Goal: Information Seeking & Learning: Learn about a topic

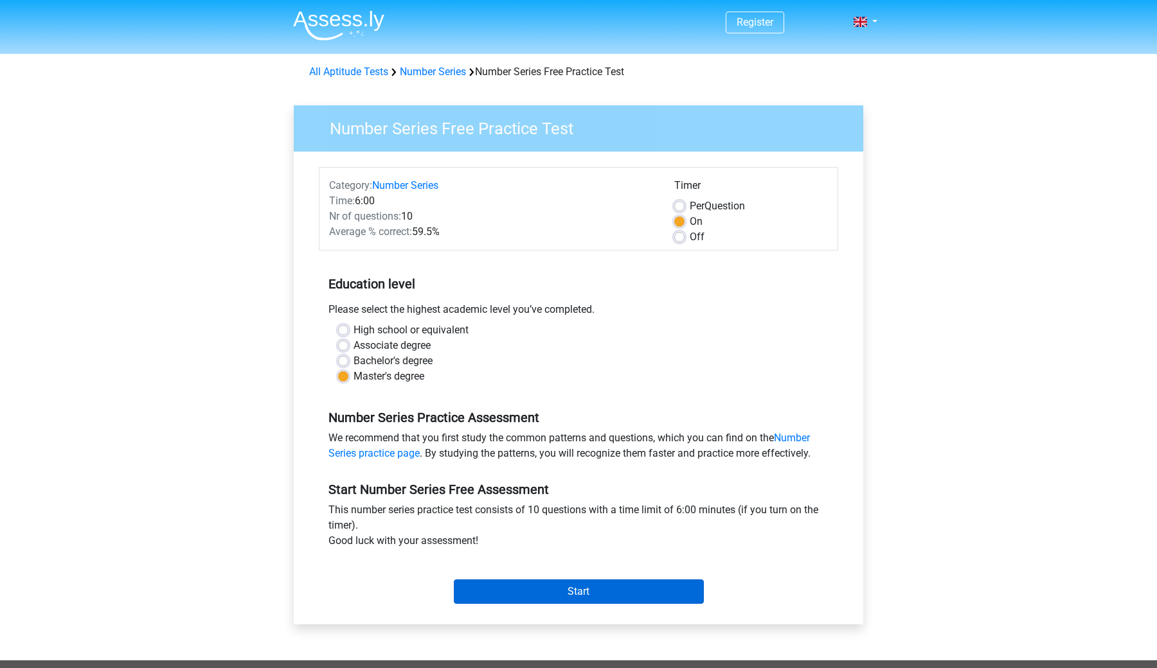
scroll to position [49, 0]
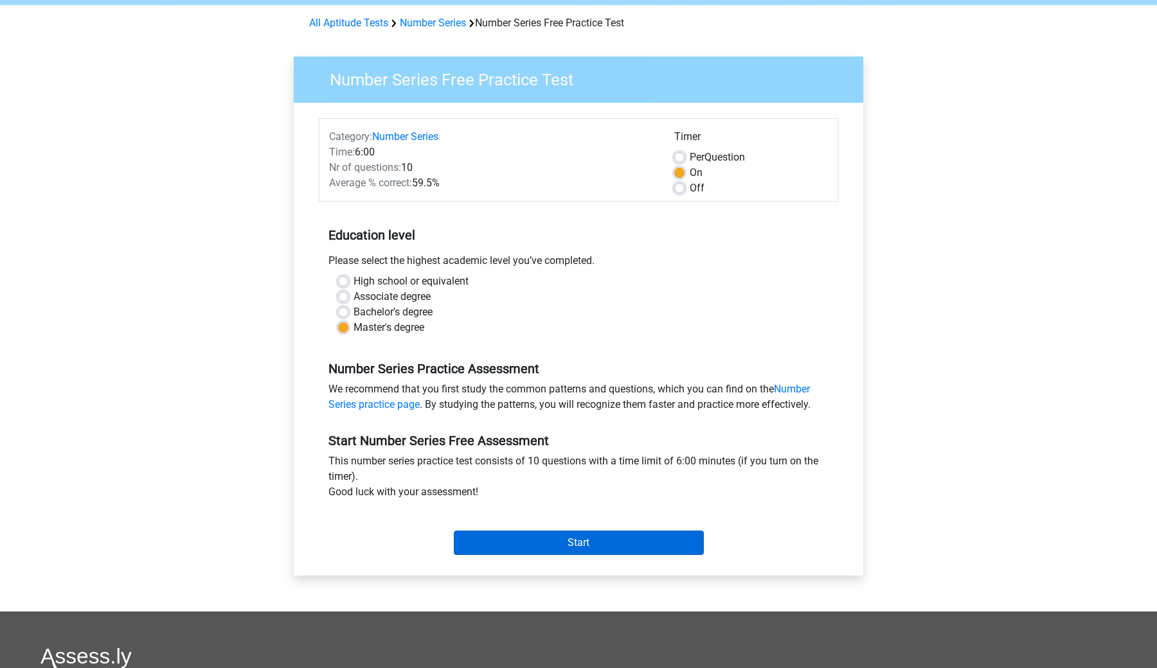
click at [583, 539] on input "Start" at bounding box center [579, 543] width 250 height 24
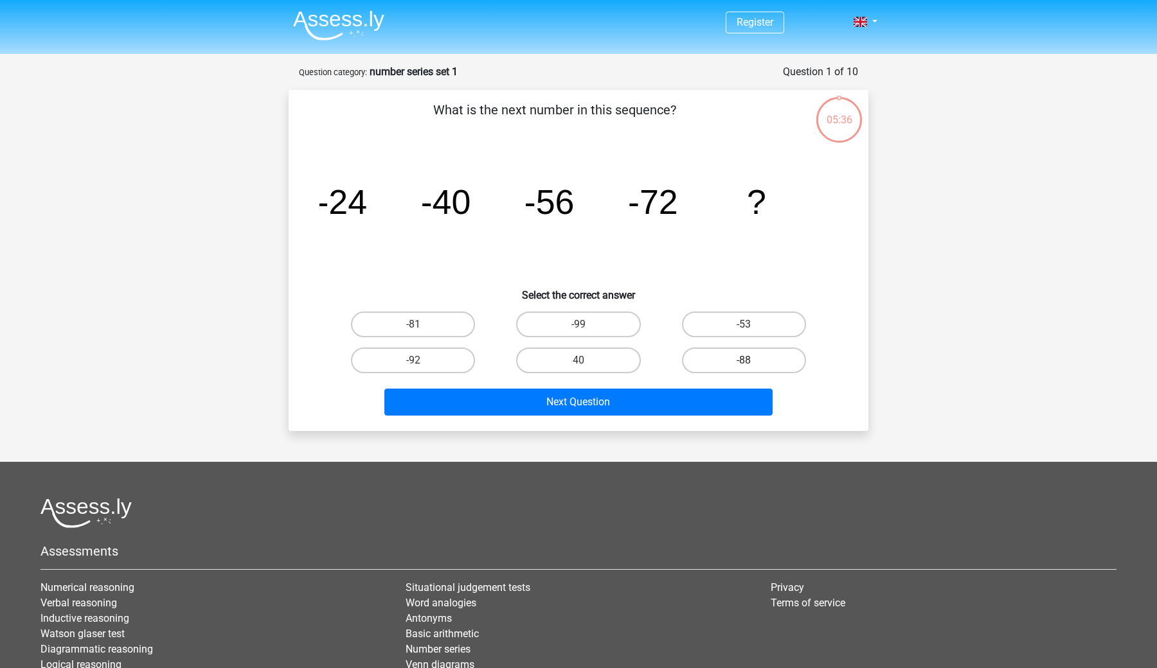
click at [706, 350] on label "-88" at bounding box center [744, 361] width 124 height 26
click at [743, 361] on input "-88" at bounding box center [747, 365] width 8 height 8
radio input "true"
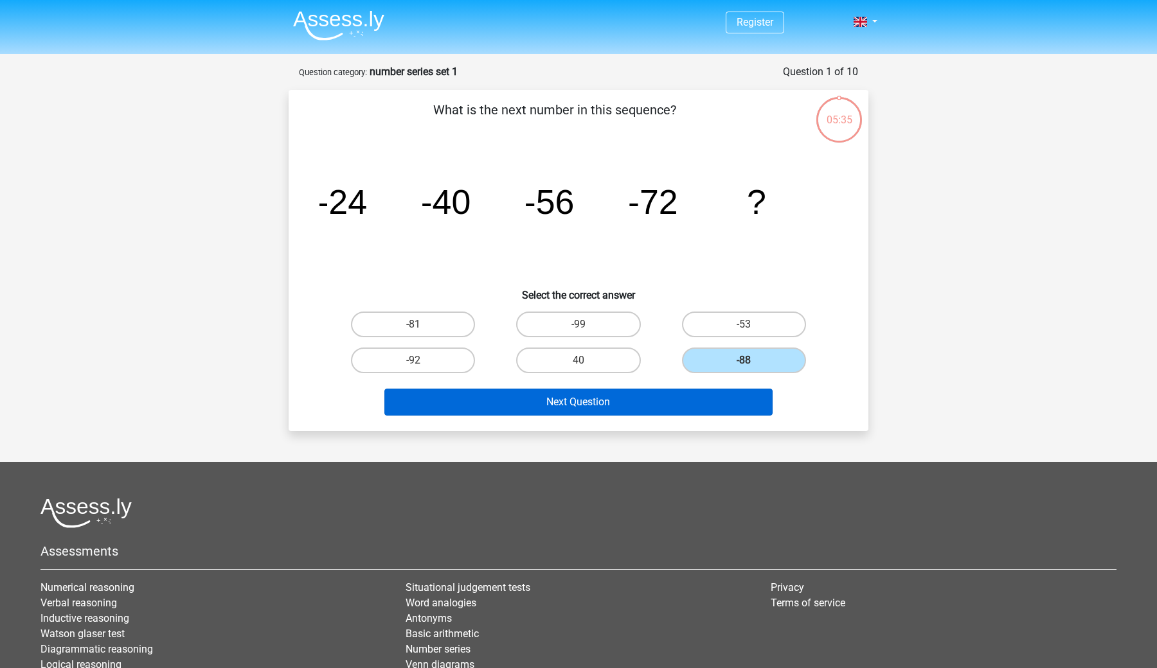
click at [620, 405] on button "Next Question" at bounding box center [578, 402] width 389 height 27
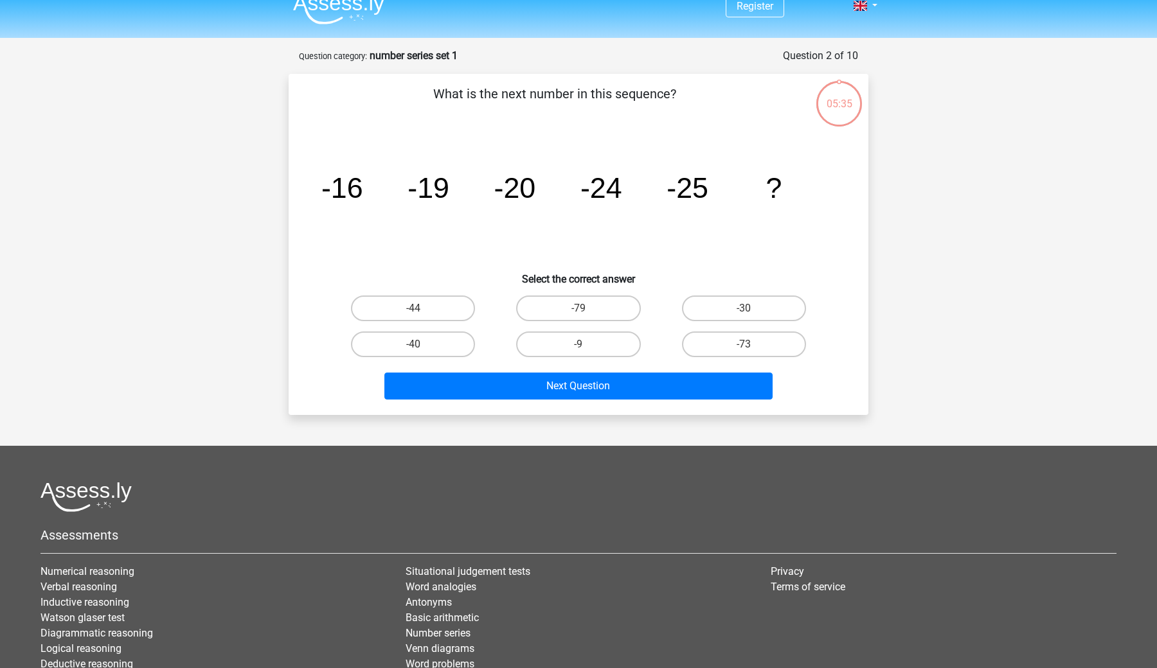
scroll to position [15, 0]
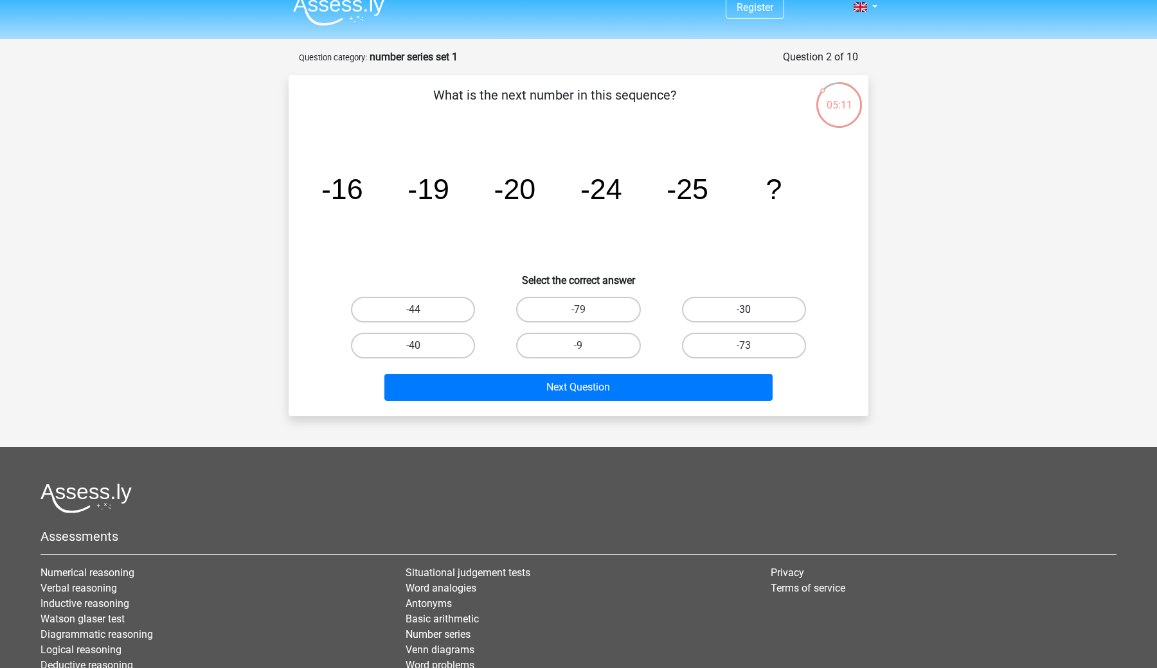
click at [712, 298] on label "-30" at bounding box center [744, 310] width 124 height 26
click at [743, 310] on input "-30" at bounding box center [747, 314] width 8 height 8
radio input "true"
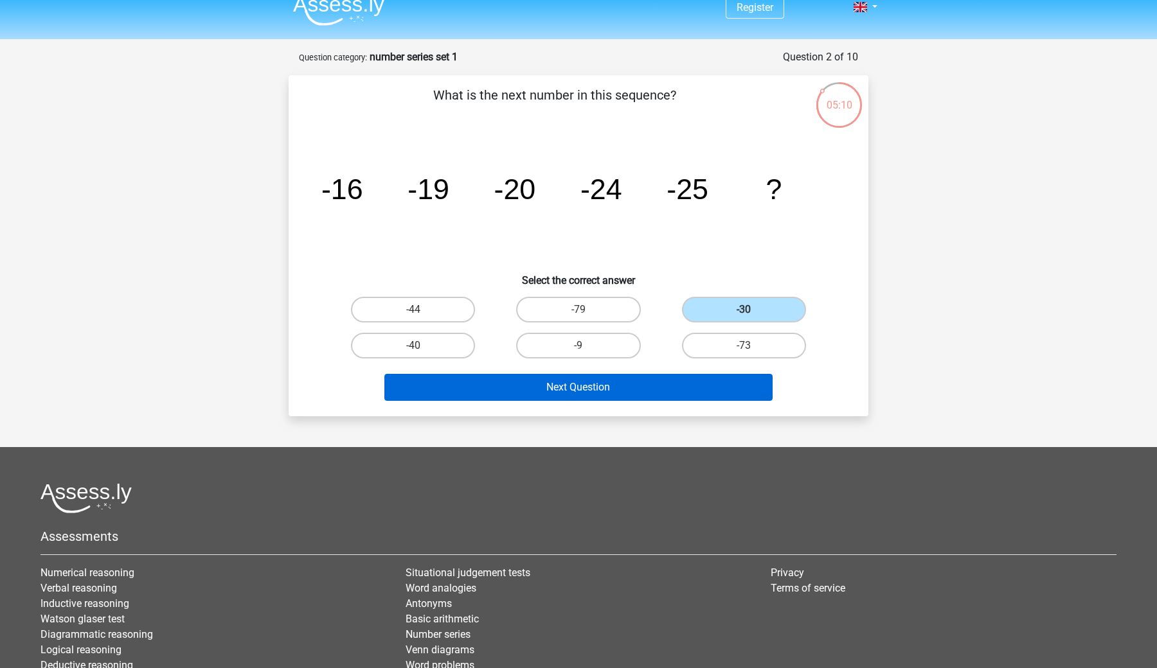
click at [605, 389] on button "Next Question" at bounding box center [578, 387] width 389 height 27
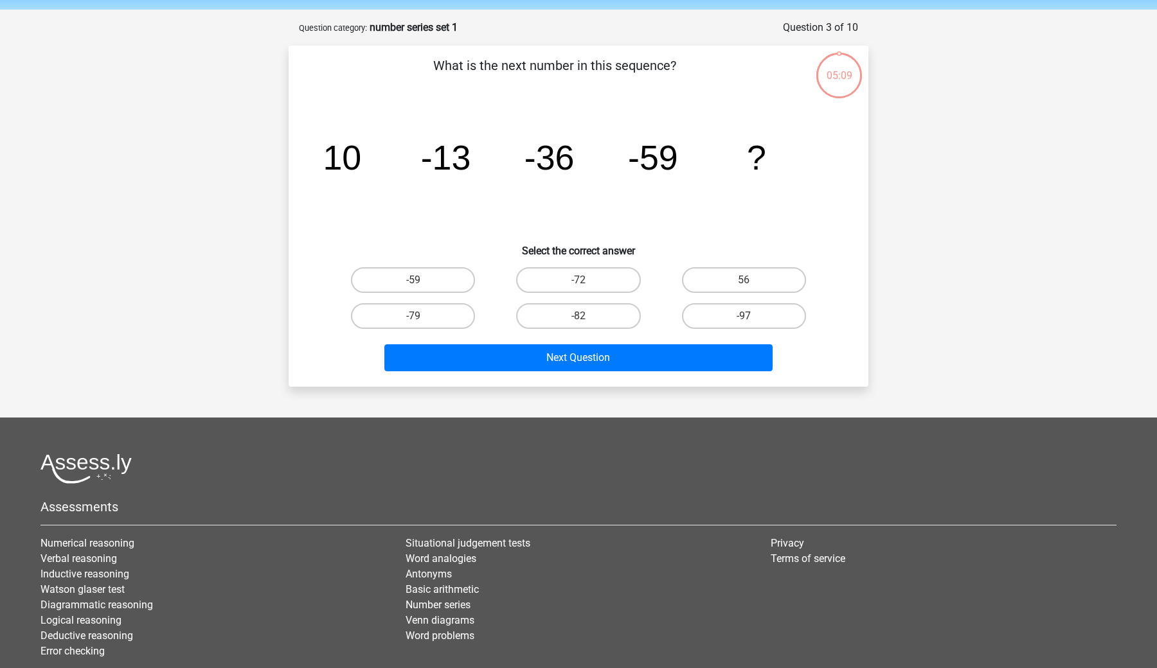
scroll to position [35, 0]
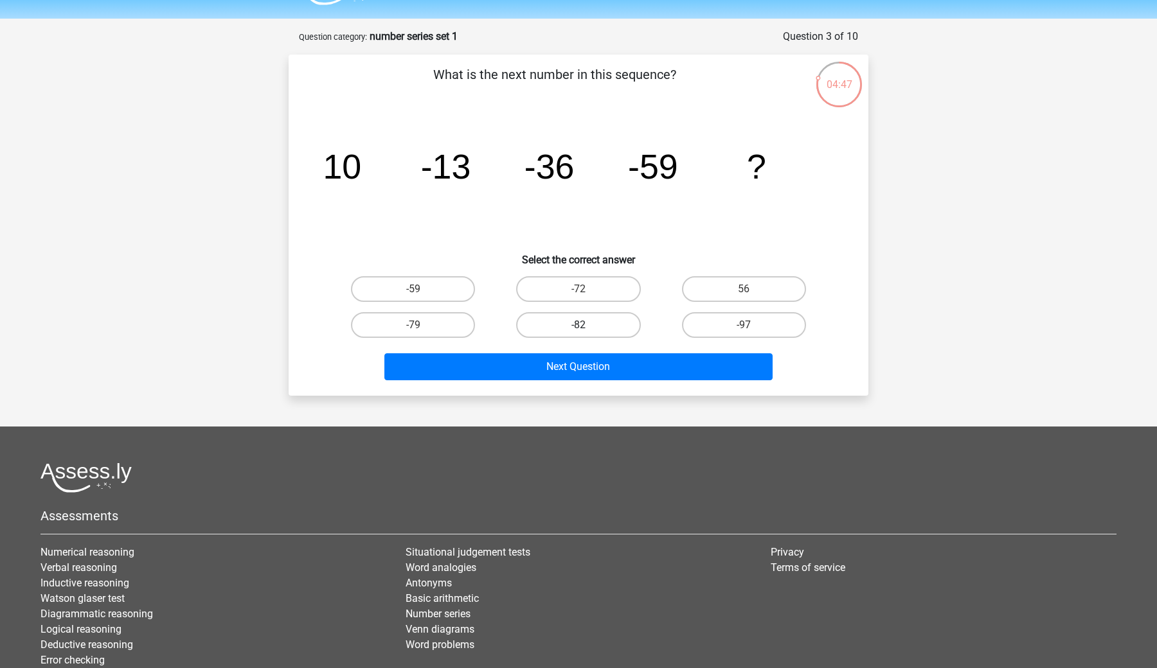
click at [615, 333] on label "-82" at bounding box center [578, 325] width 124 height 26
click at [587, 333] on input "-82" at bounding box center [582, 329] width 8 height 8
radio input "true"
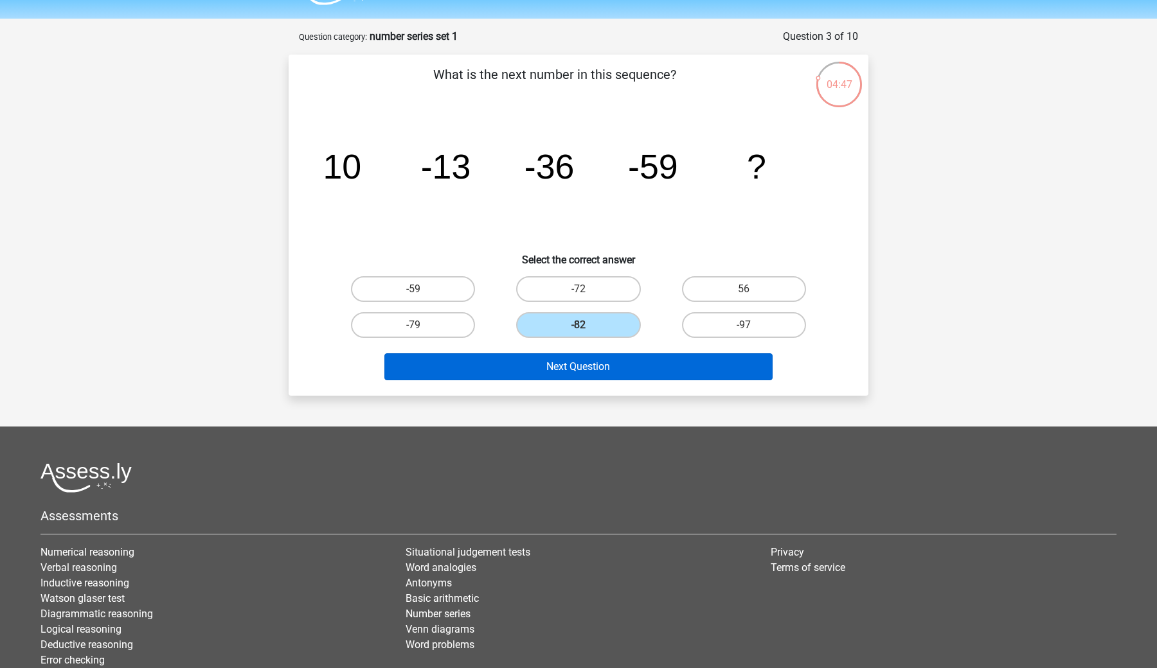
click at [600, 359] on button "Next Question" at bounding box center [578, 366] width 389 height 27
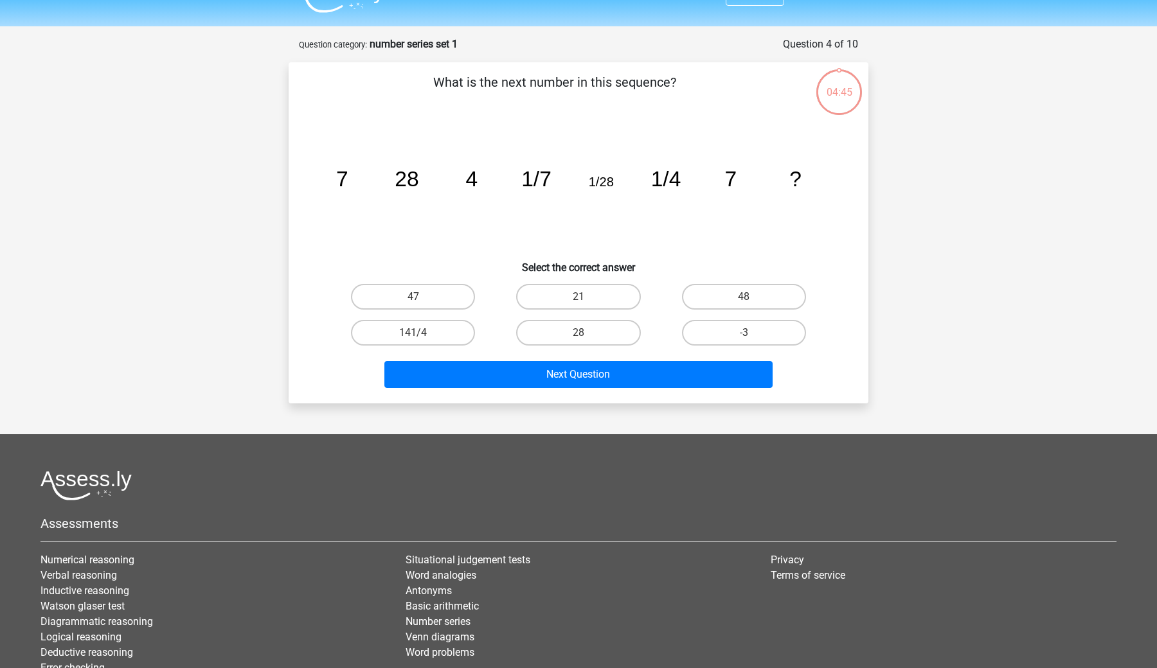
scroll to position [26, 0]
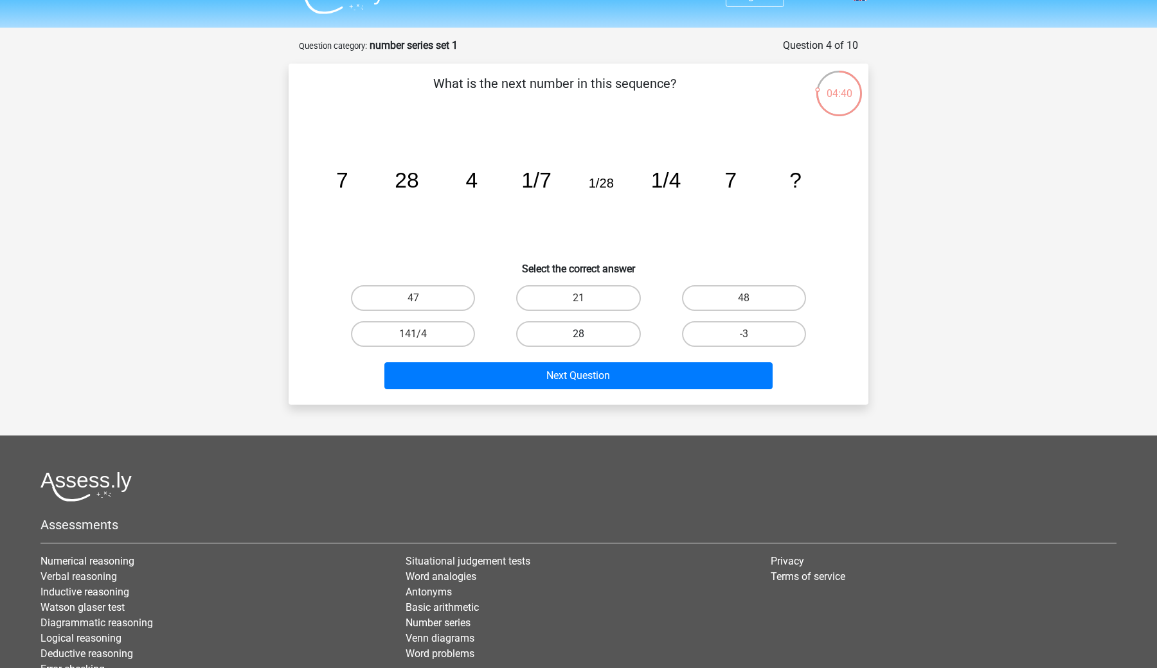
click at [585, 330] on label "28" at bounding box center [578, 334] width 124 height 26
click at [585, 334] on input "28" at bounding box center [582, 338] width 8 height 8
radio input "true"
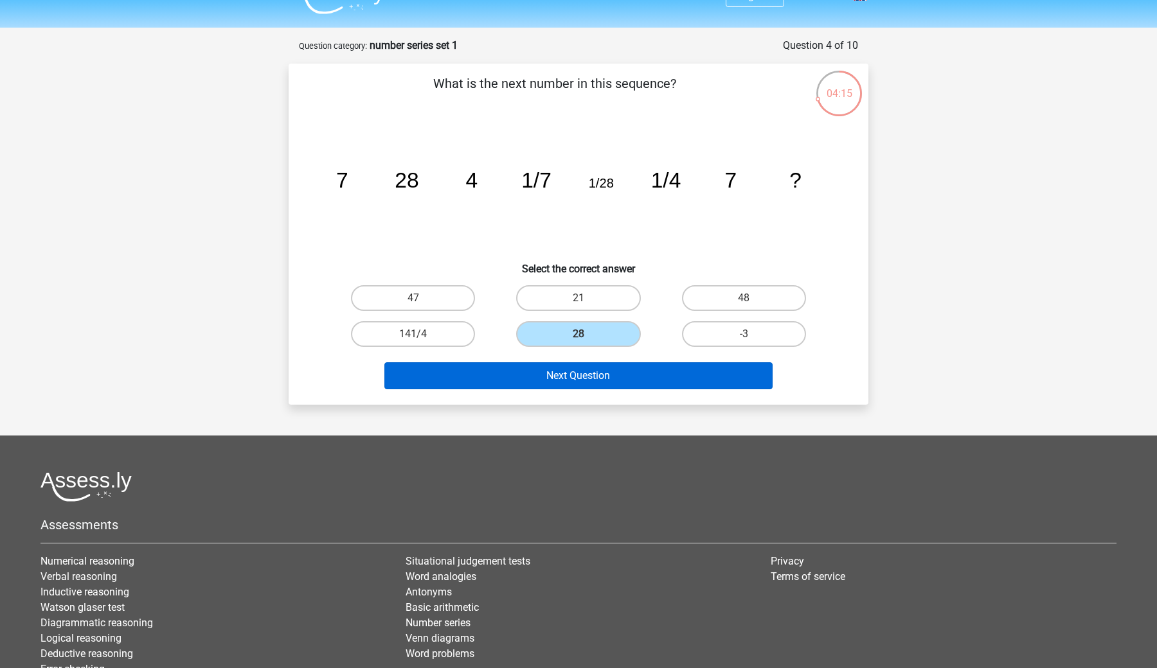
click at [597, 387] on button "Next Question" at bounding box center [578, 375] width 389 height 27
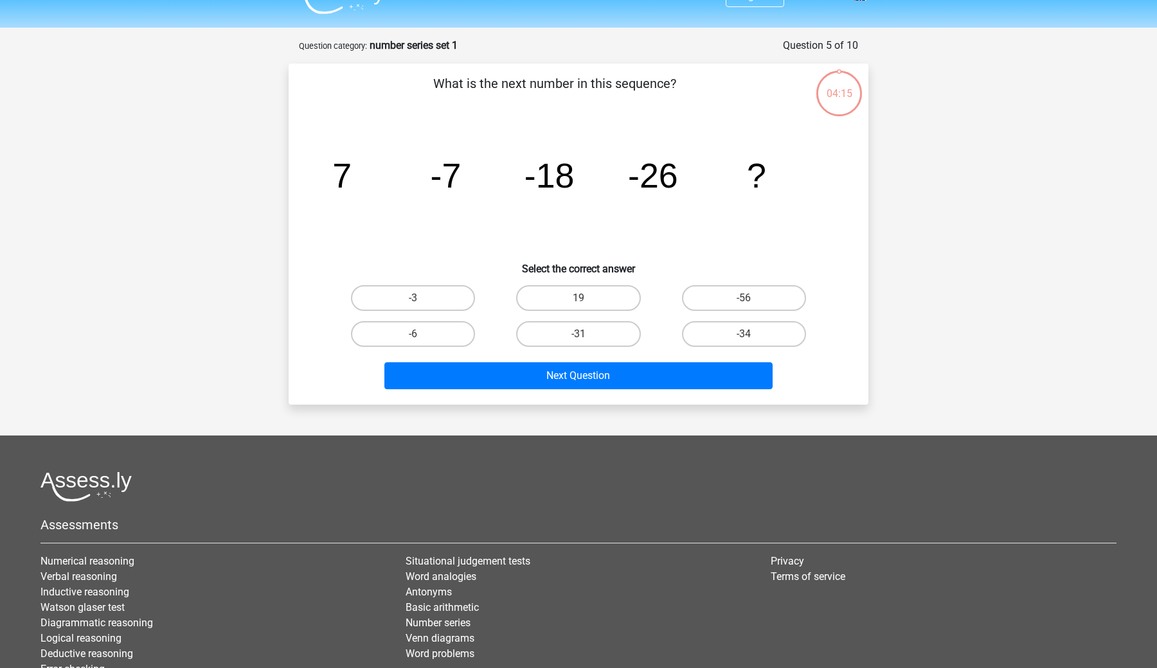
scroll to position [64, 0]
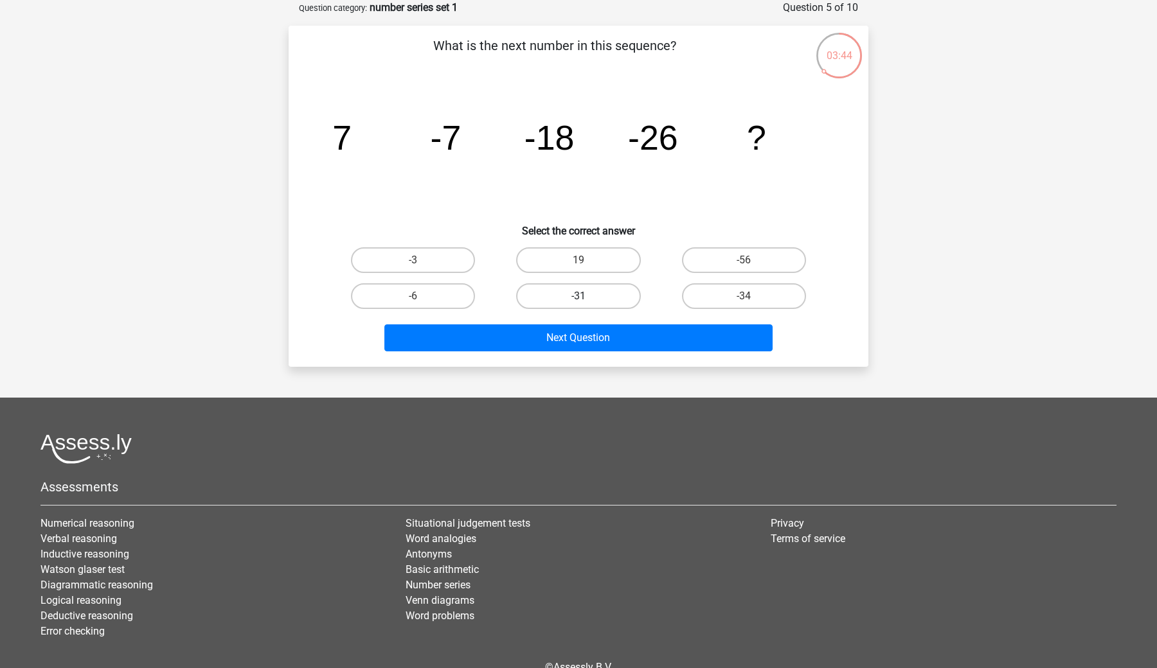
click at [546, 284] on label "-31" at bounding box center [578, 296] width 124 height 26
click at [578, 296] on input "-31" at bounding box center [582, 300] width 8 height 8
radio input "true"
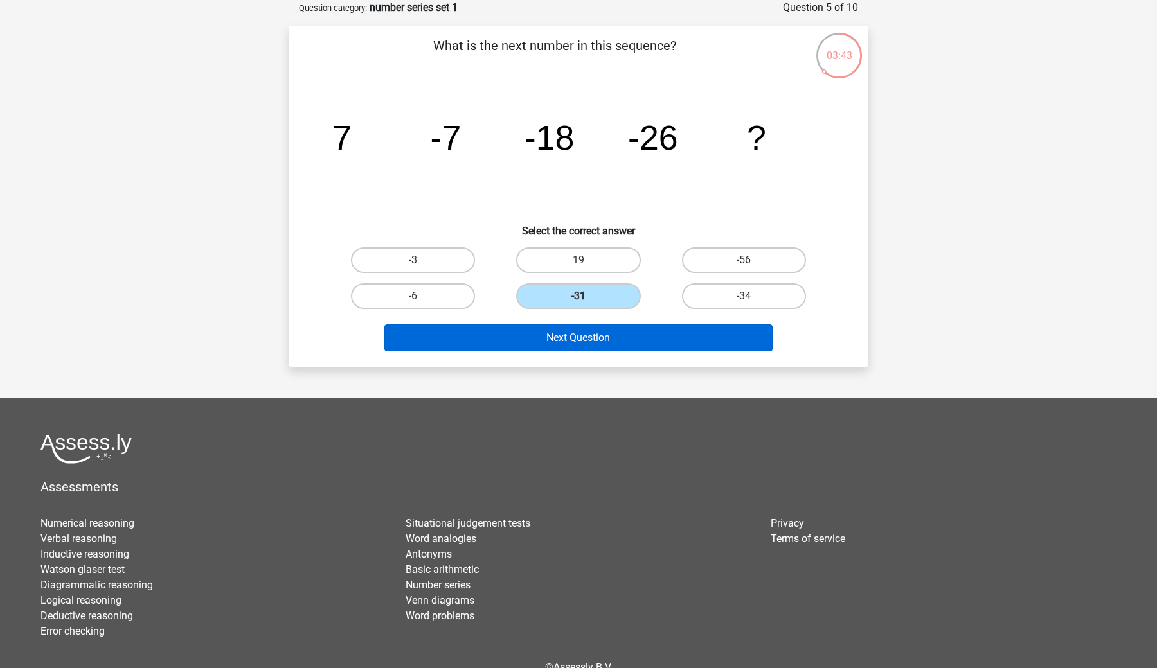
click at [542, 330] on button "Next Question" at bounding box center [578, 338] width 389 height 27
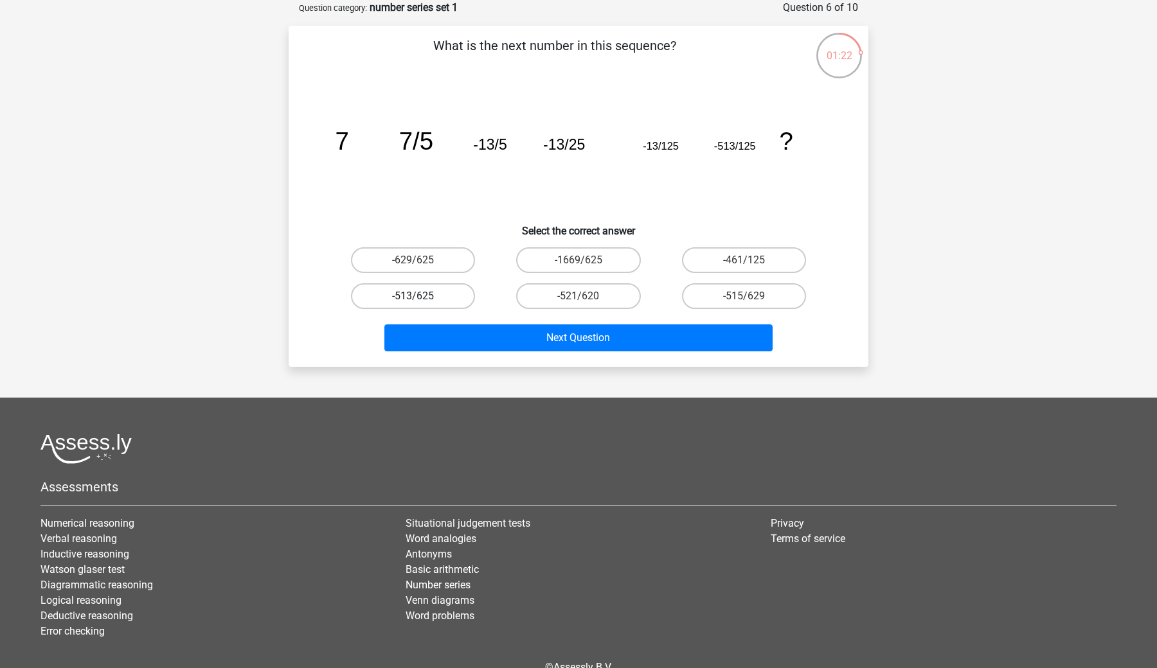
click at [425, 292] on label "-513/625" at bounding box center [413, 296] width 124 height 26
click at [422, 296] on input "-513/625" at bounding box center [417, 300] width 8 height 8
radio input "true"
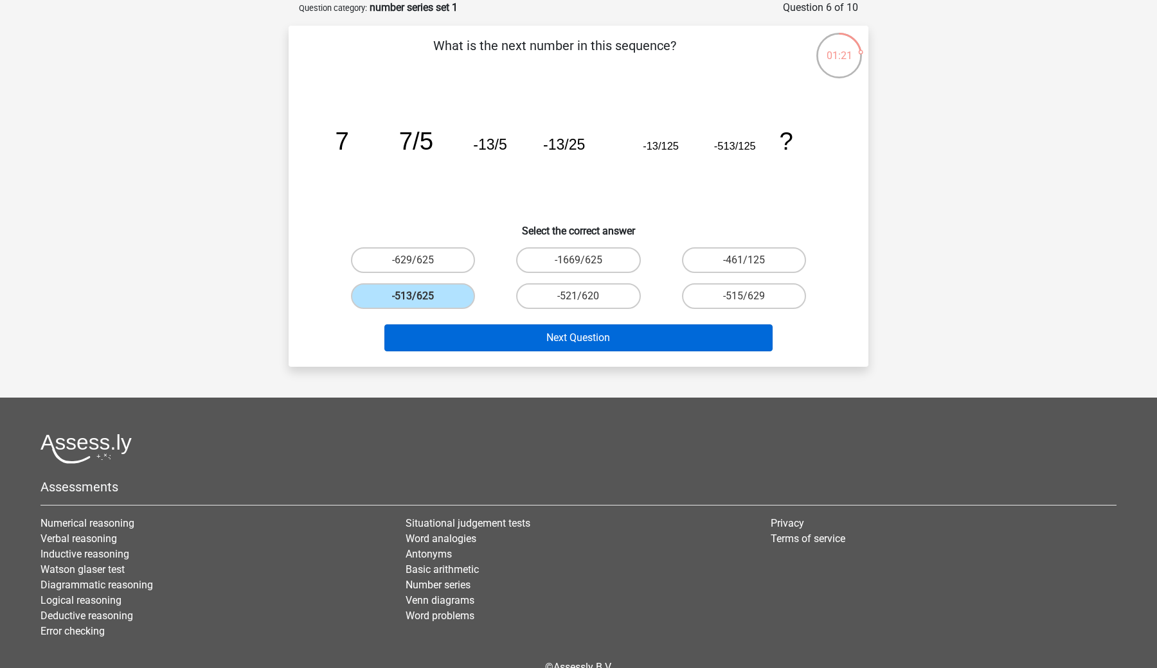
click at [525, 339] on button "Next Question" at bounding box center [578, 338] width 389 height 27
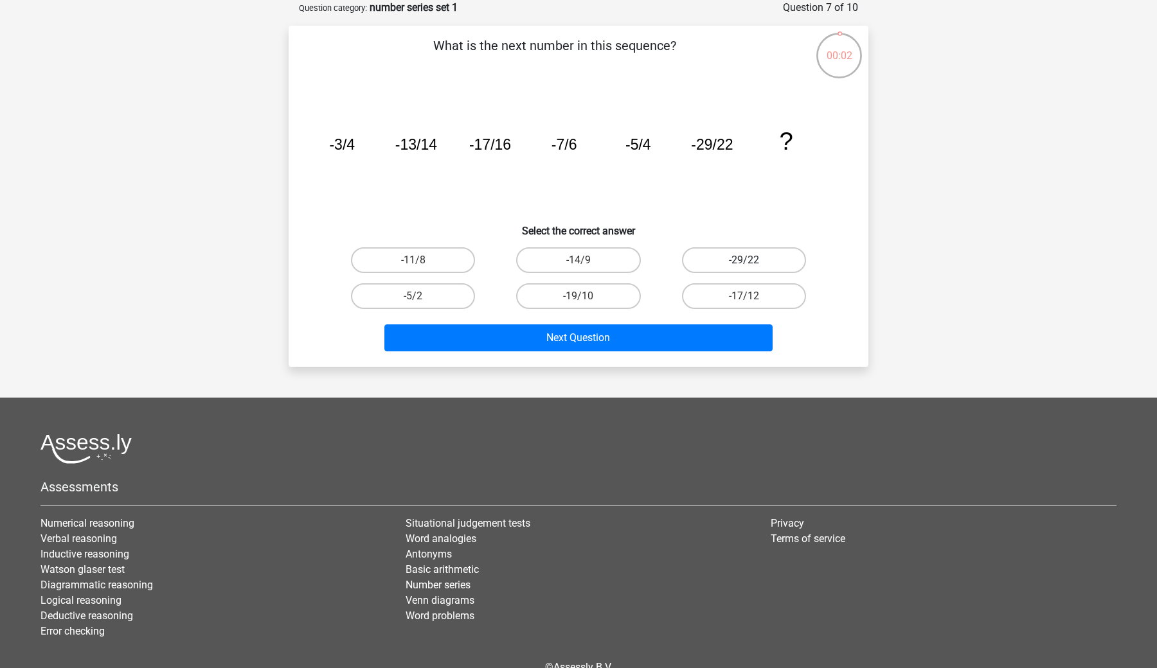
click at [760, 257] on label "-29/22" at bounding box center [744, 260] width 124 height 26
click at [752, 260] on input "-29/22" at bounding box center [747, 264] width 8 height 8
radio input "true"
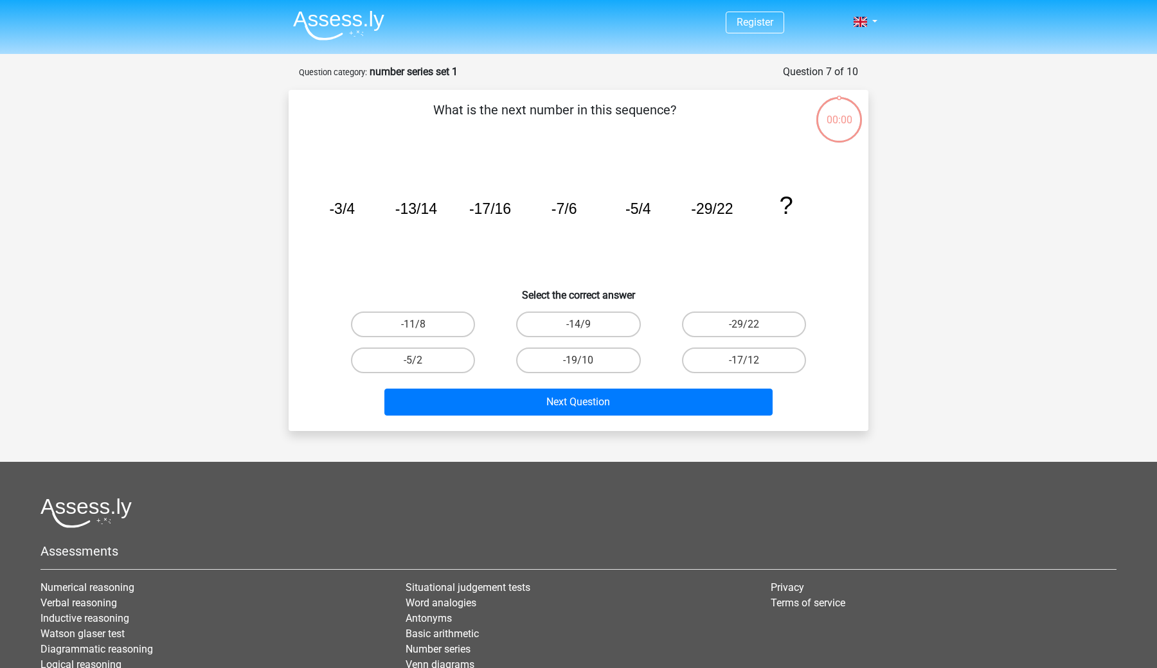
scroll to position [64, 0]
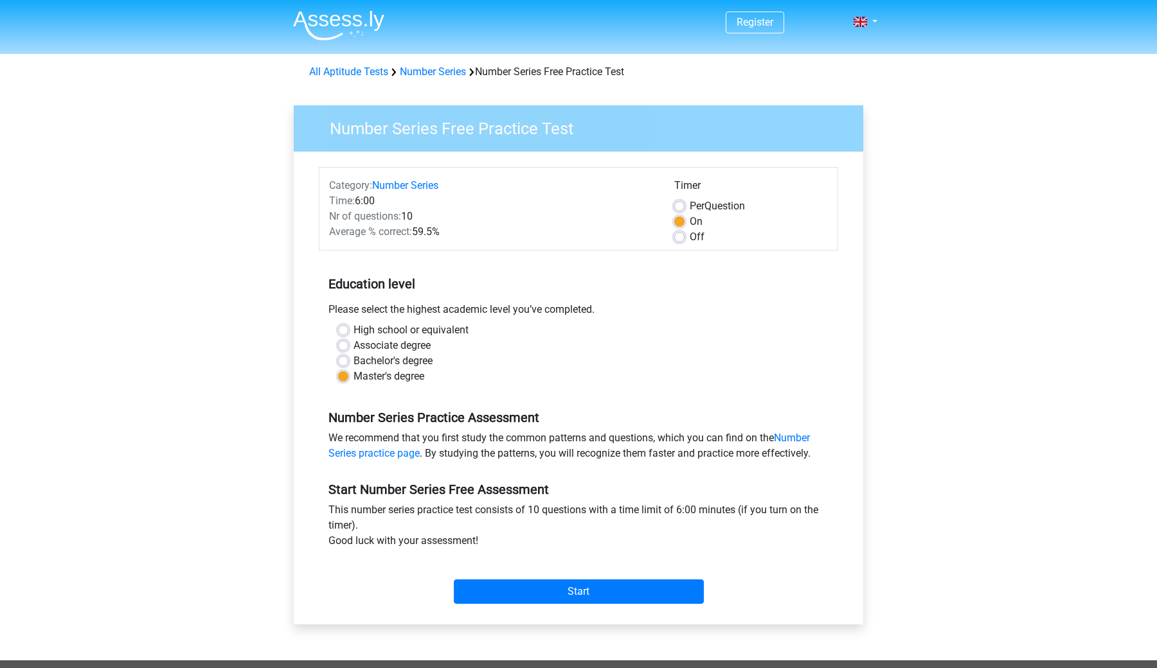
scroll to position [49, 0]
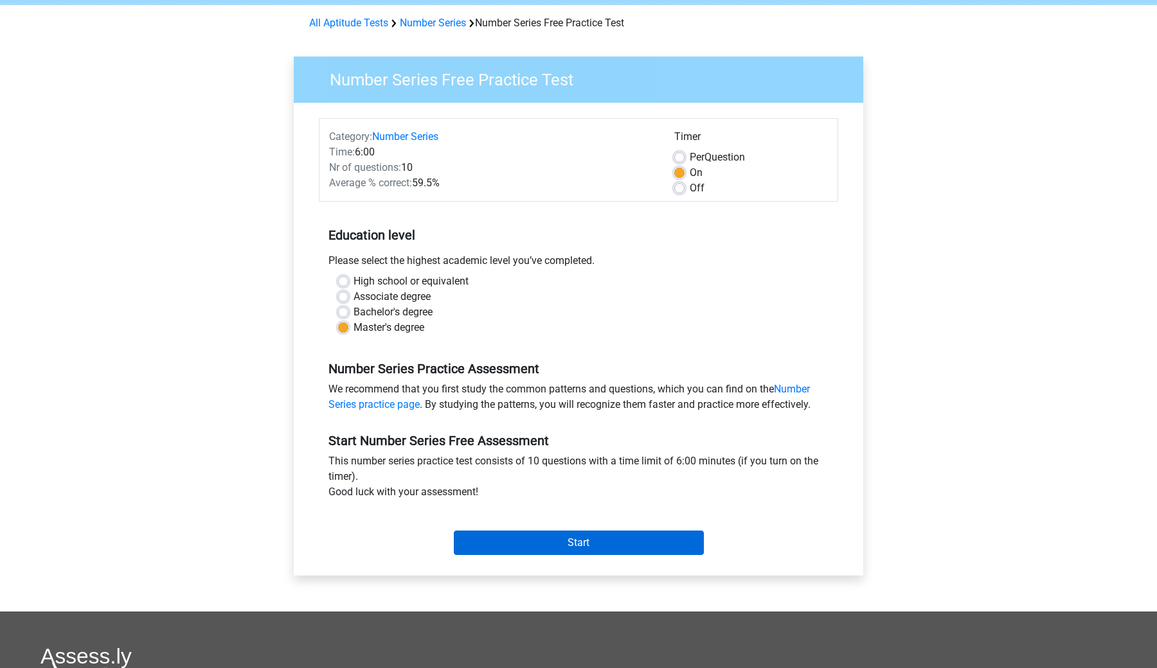
click at [560, 548] on input "Start" at bounding box center [579, 543] width 250 height 24
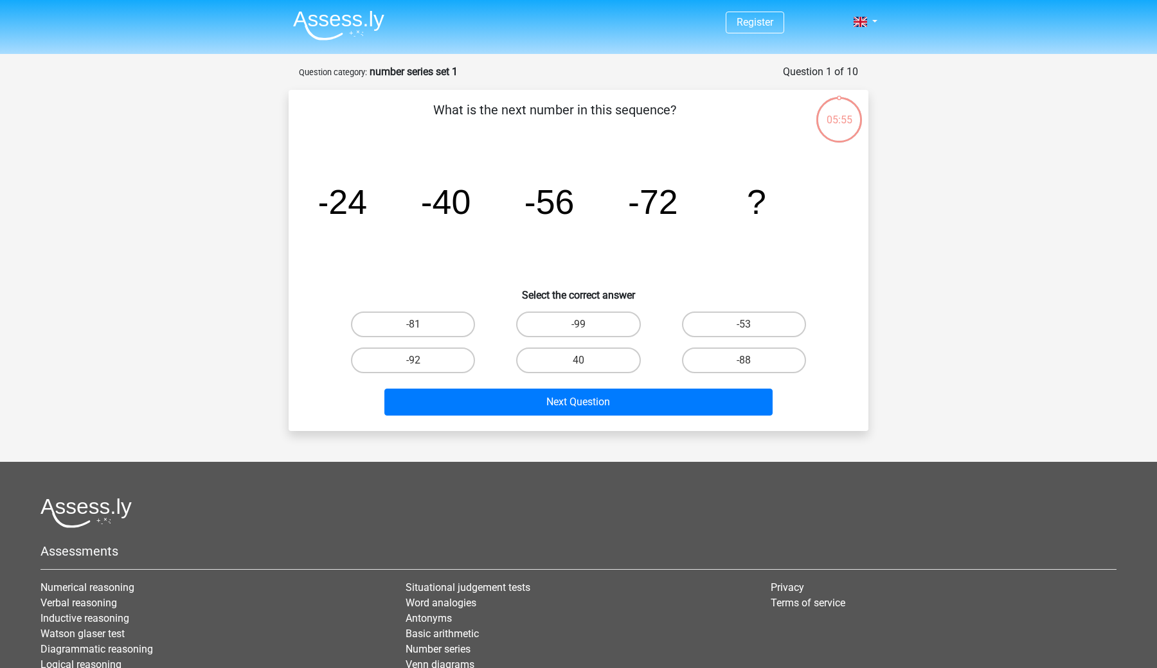
click at [743, 364] on input "-88" at bounding box center [747, 365] width 8 height 8
radio input "true"
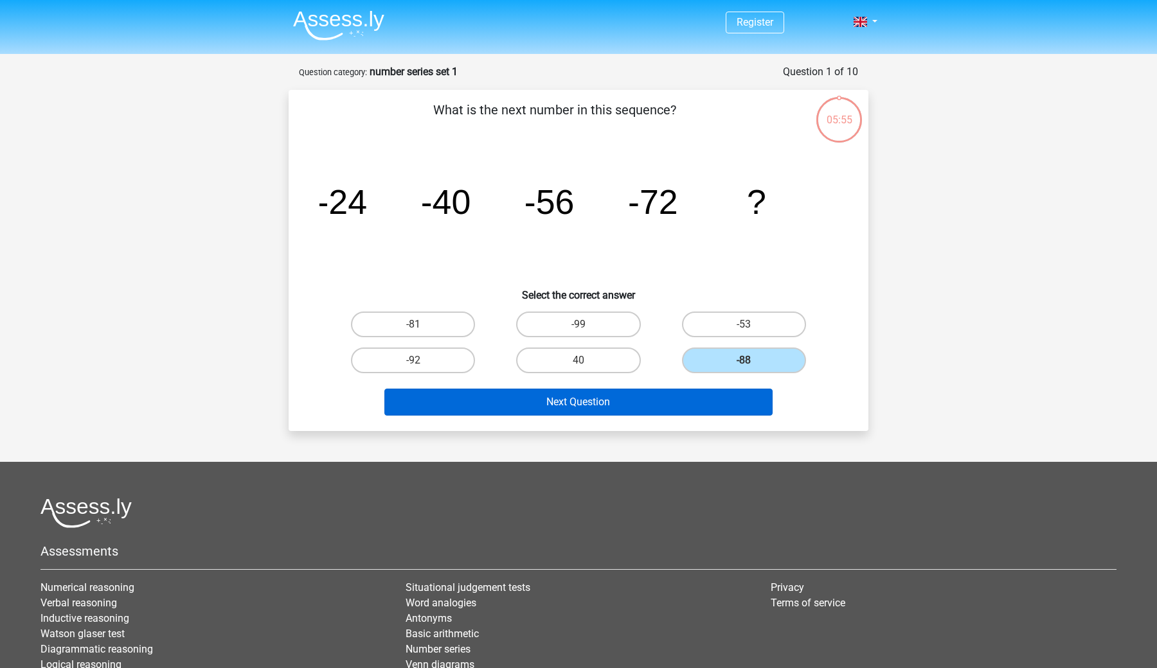
click at [700, 401] on button "Next Question" at bounding box center [578, 402] width 389 height 27
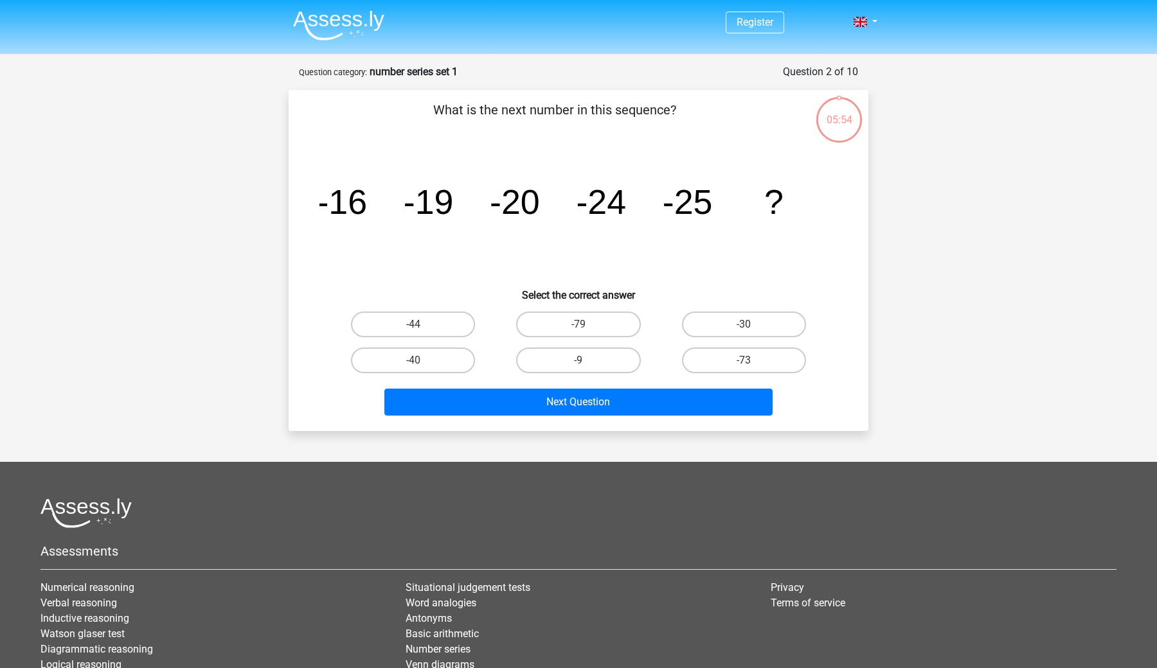
scroll to position [64, 0]
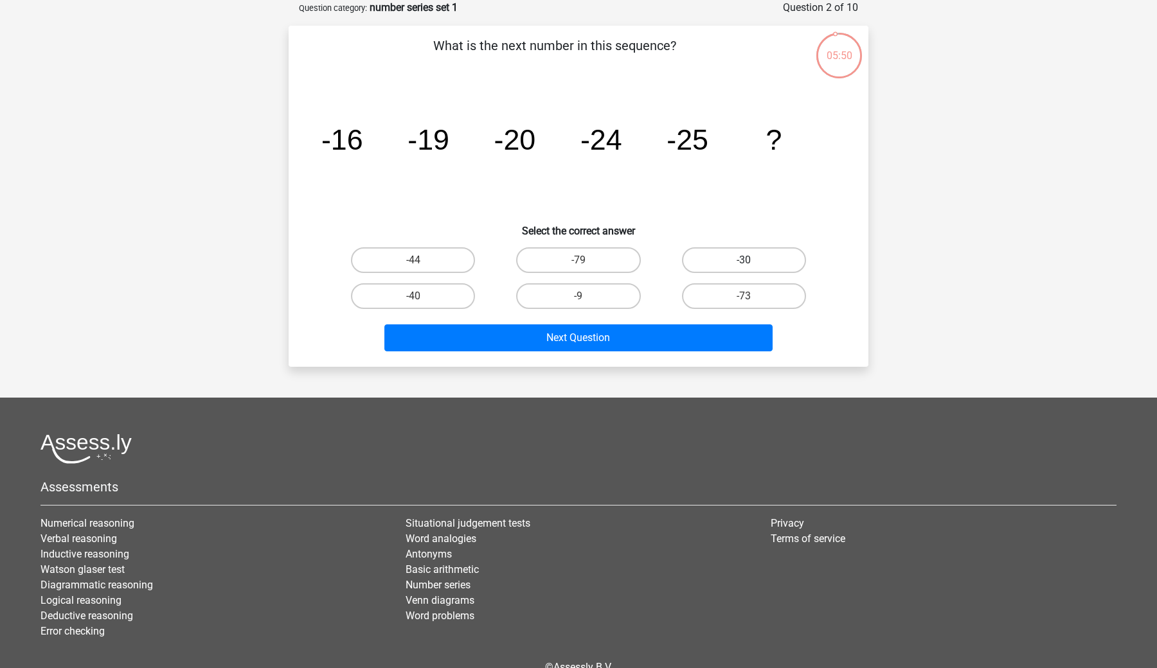
click at [690, 256] on label "-30" at bounding box center [744, 260] width 124 height 26
click at [743, 260] on input "-30" at bounding box center [747, 264] width 8 height 8
radio input "true"
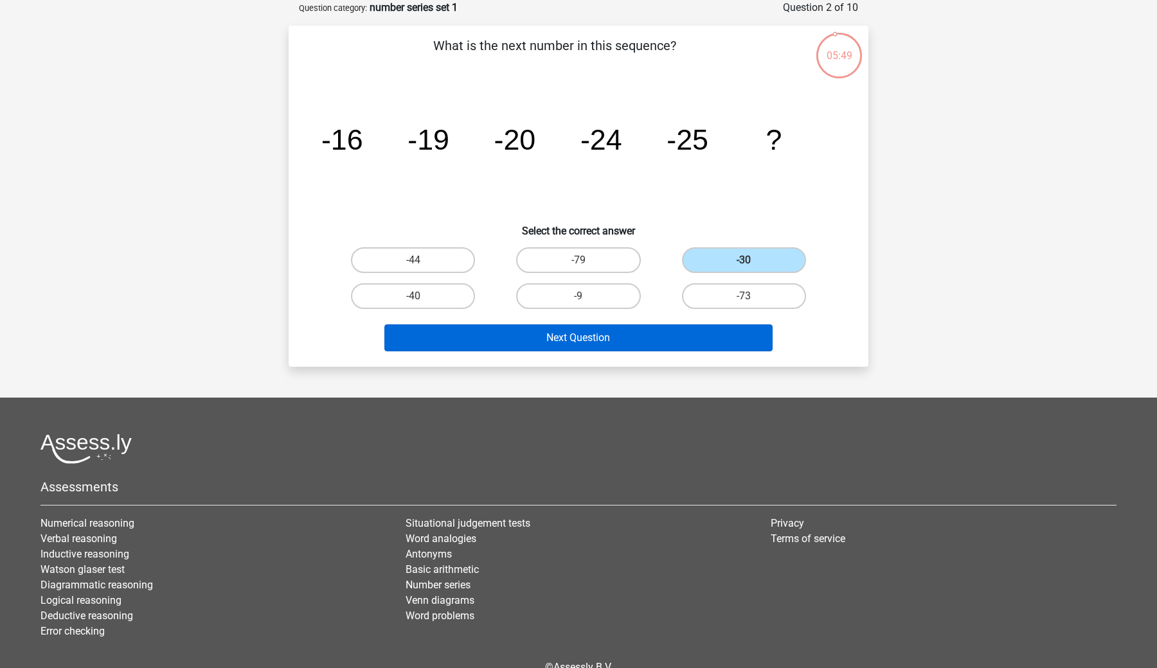
click at [639, 345] on button "Next Question" at bounding box center [578, 338] width 389 height 27
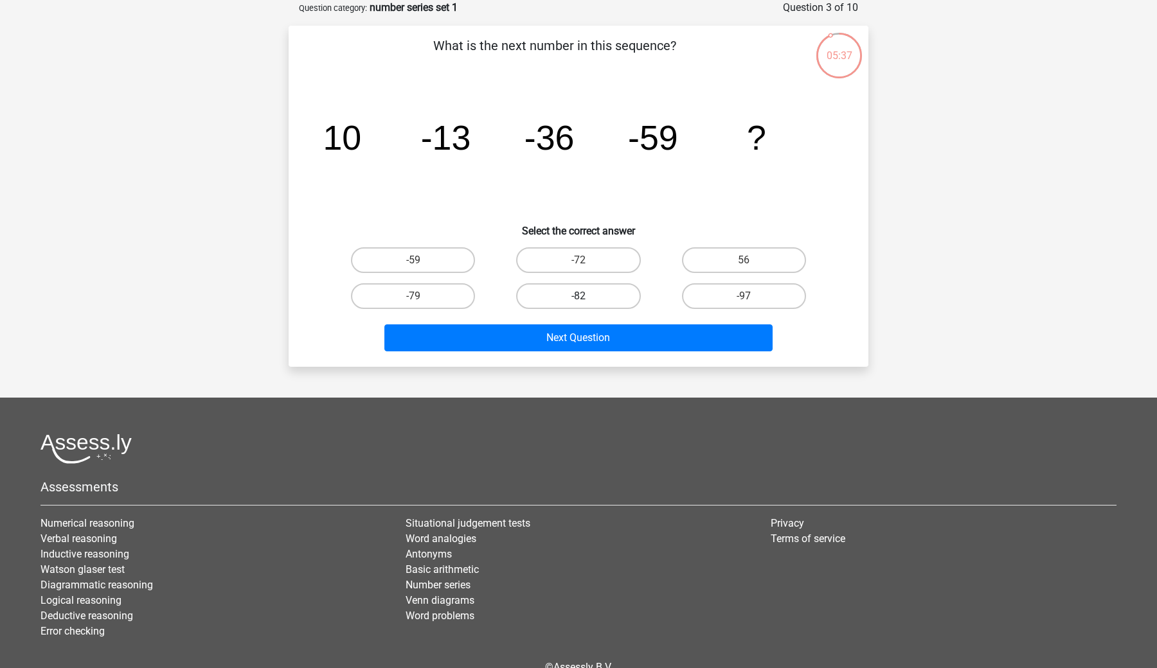
click at [596, 286] on label "-82" at bounding box center [578, 296] width 124 height 26
click at [587, 296] on input "-82" at bounding box center [582, 300] width 8 height 8
radio input "true"
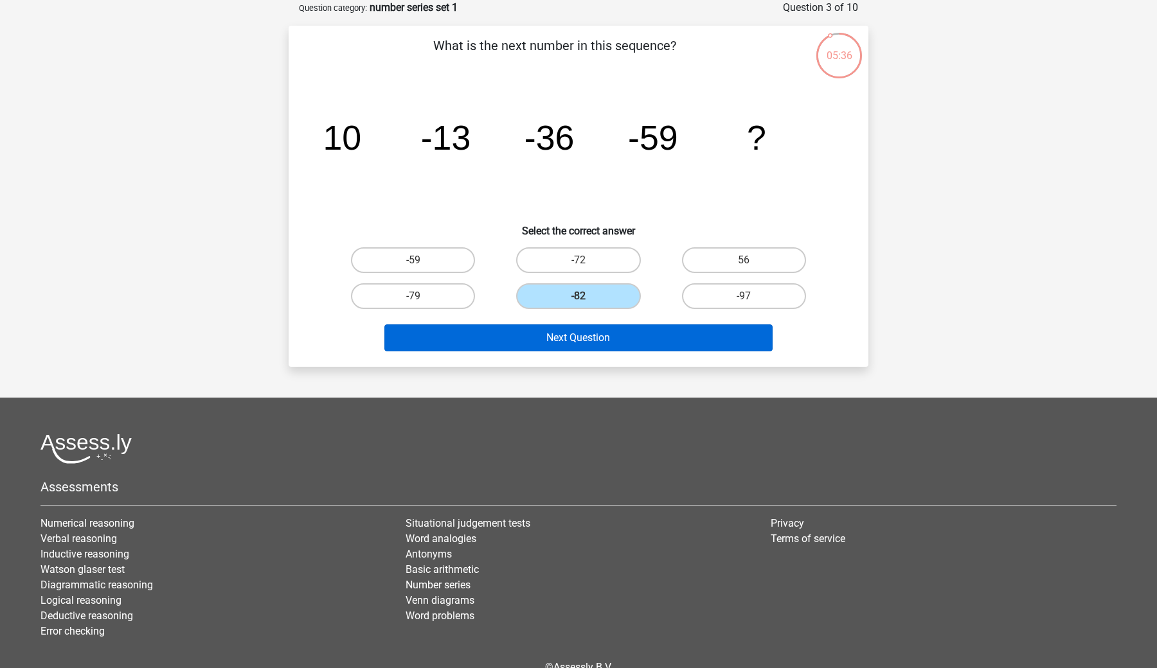
click at [586, 343] on button "Next Question" at bounding box center [578, 338] width 389 height 27
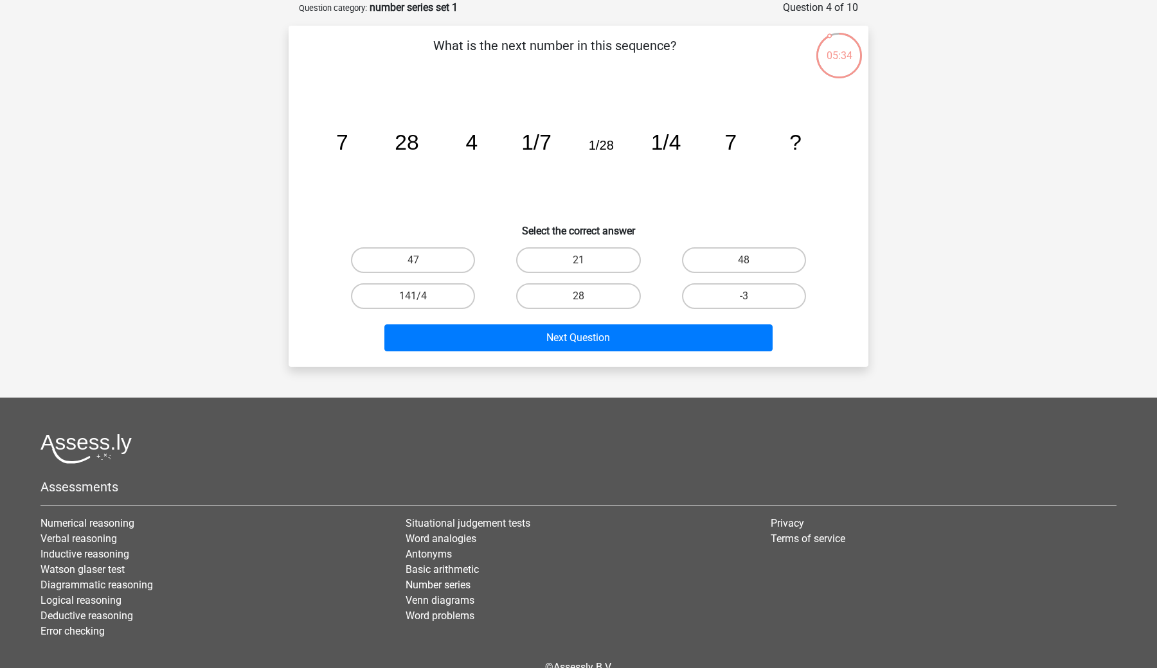
click at [578, 296] on input "28" at bounding box center [582, 300] width 8 height 8
radio input "true"
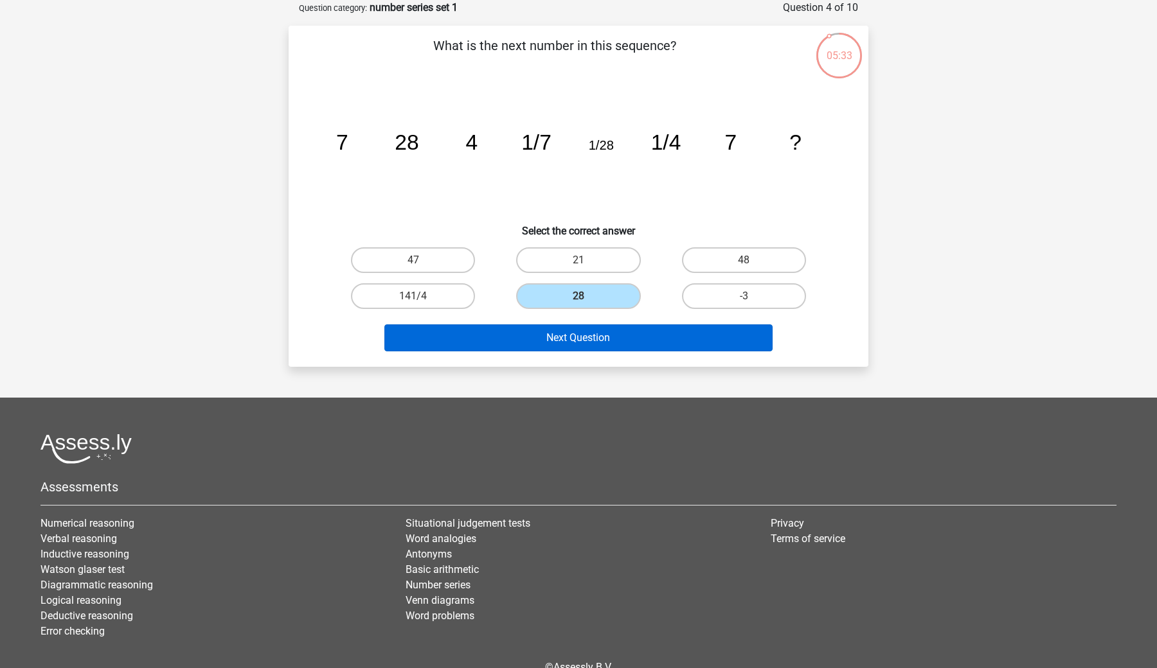
click at [574, 330] on button "Next Question" at bounding box center [578, 338] width 389 height 27
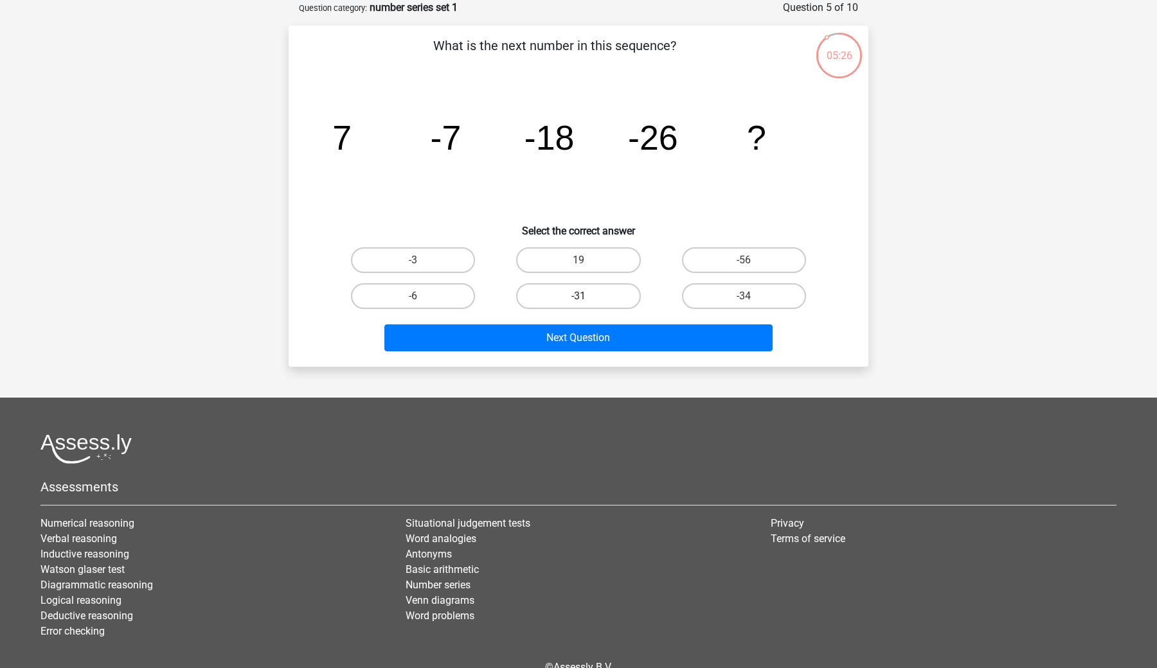
click at [594, 299] on label "-31" at bounding box center [578, 296] width 124 height 26
click at [587, 299] on input "-31" at bounding box center [582, 300] width 8 height 8
radio input "true"
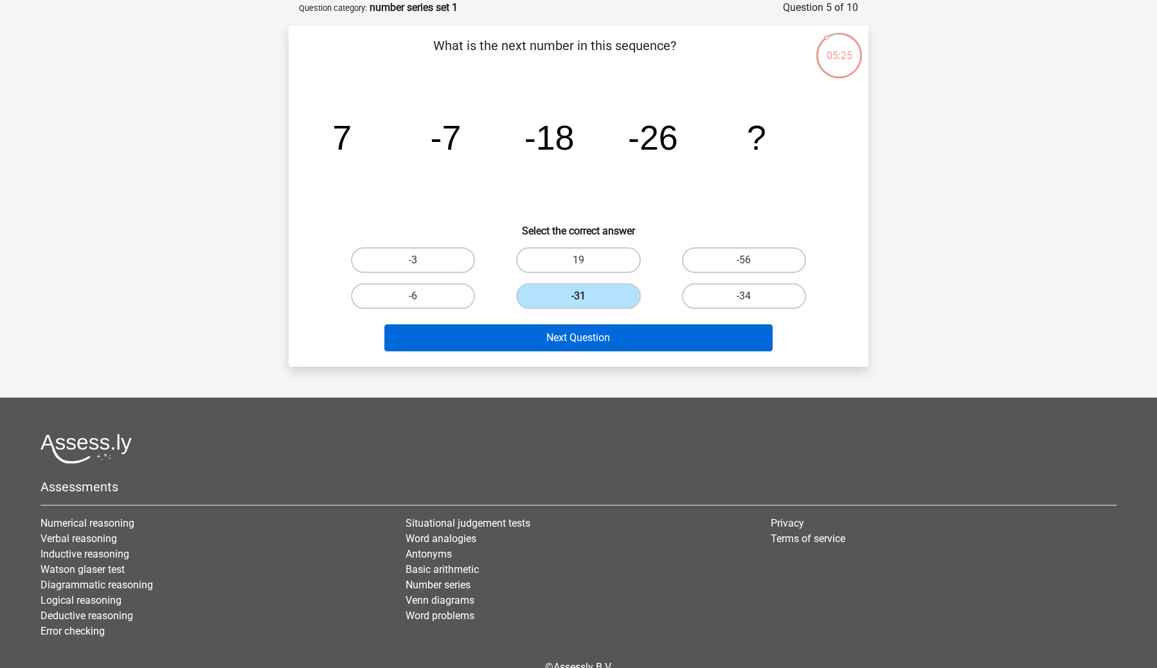
click at [594, 332] on button "Next Question" at bounding box center [578, 338] width 389 height 27
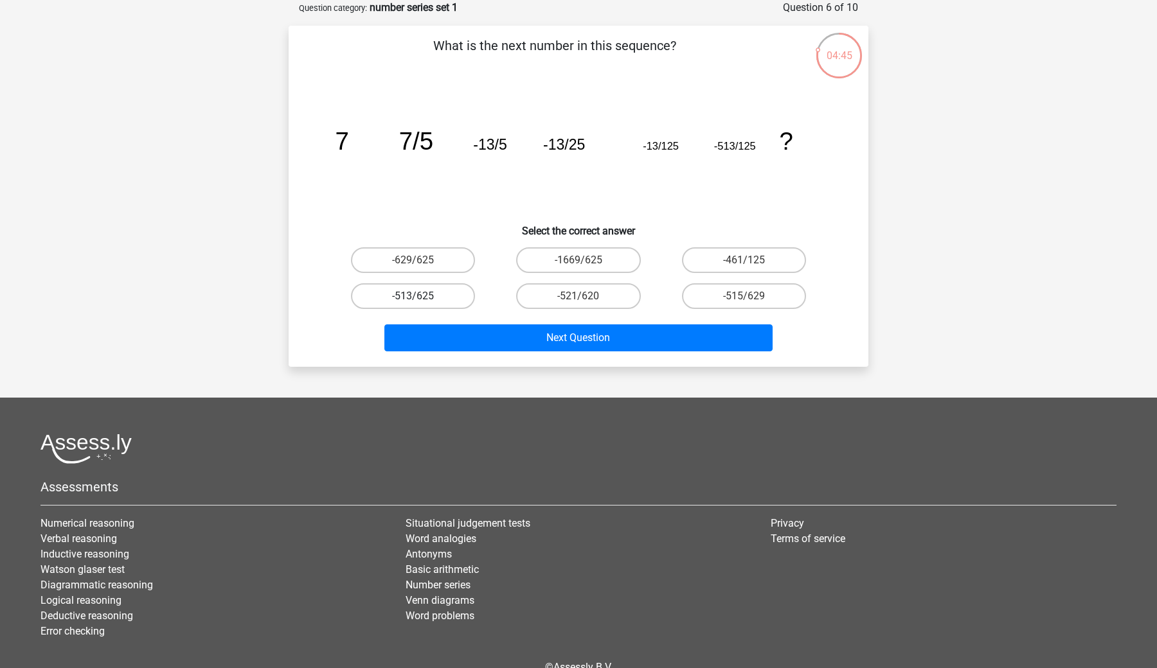
click at [428, 296] on label "-513/625" at bounding box center [413, 296] width 124 height 26
click at [422, 296] on input "-513/625" at bounding box center [417, 300] width 8 height 8
radio input "true"
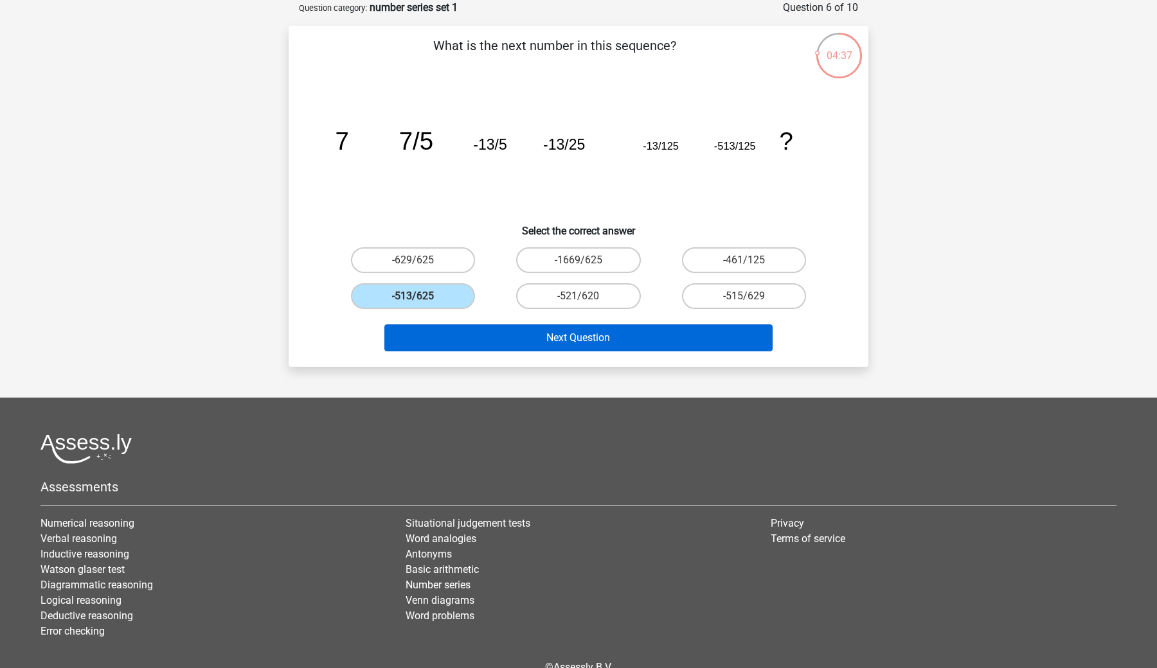
click at [549, 342] on button "Next Question" at bounding box center [578, 338] width 389 height 27
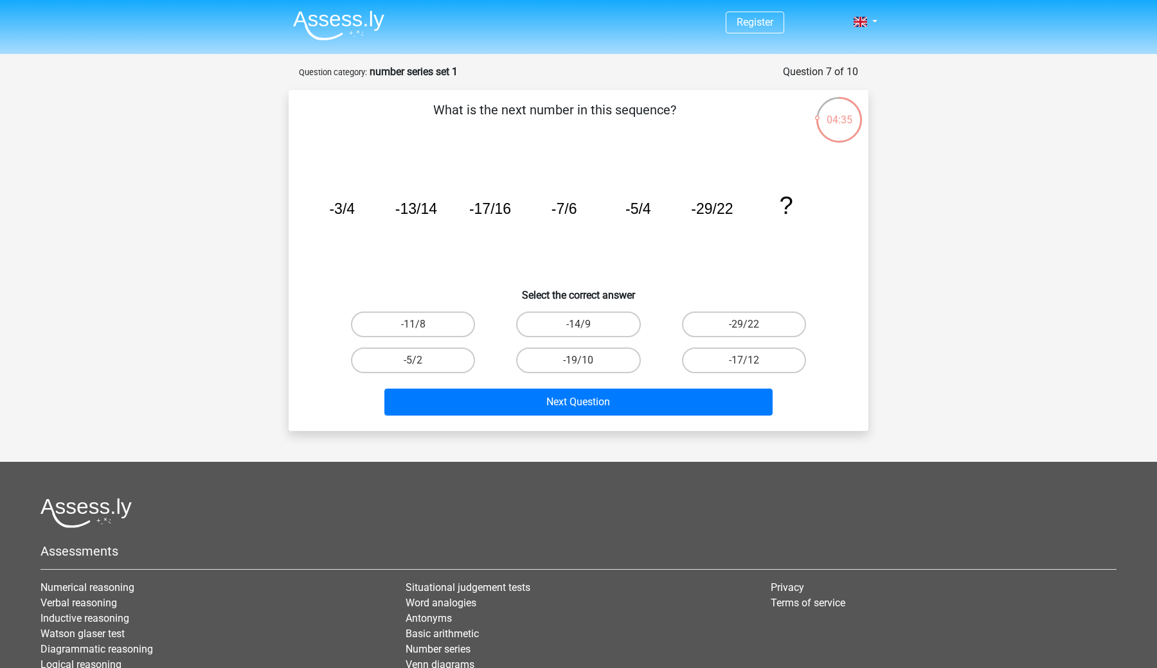
scroll to position [0, 0]
click at [593, 323] on label "-14/9" at bounding box center [578, 325] width 124 height 26
click at [587, 325] on input "-14/9" at bounding box center [582, 329] width 8 height 8
radio input "true"
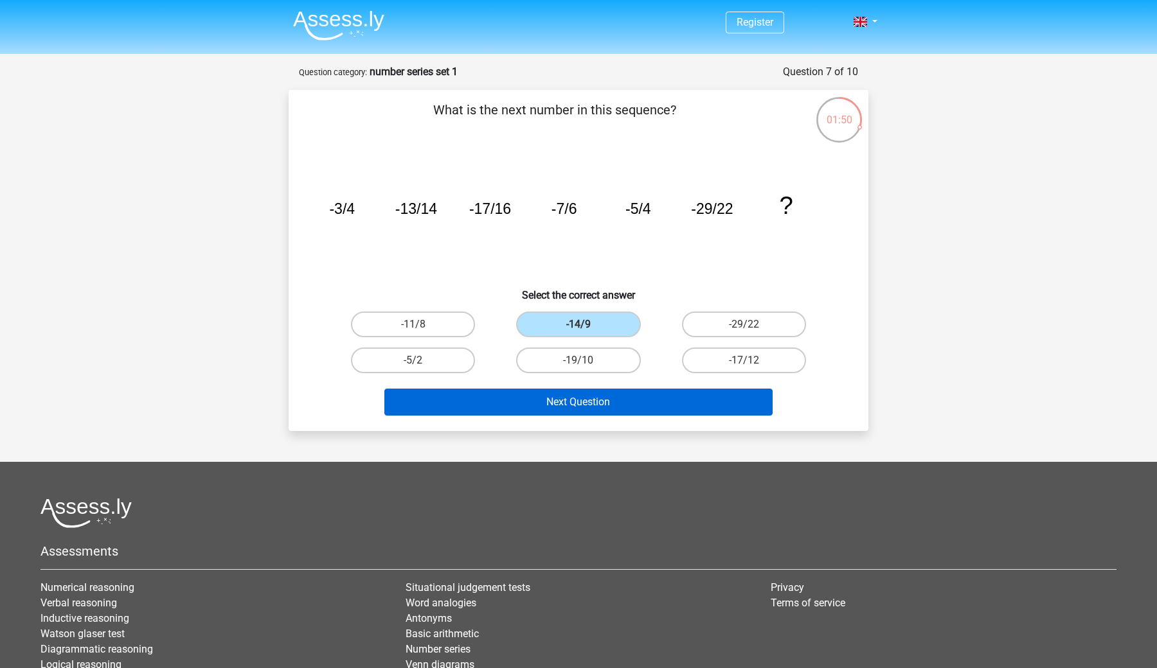
click at [596, 395] on button "Next Question" at bounding box center [578, 402] width 389 height 27
